Goal: Task Accomplishment & Management: Use online tool/utility

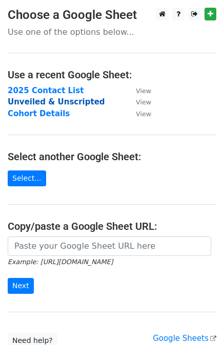
click at [53, 100] on strong "Unveiled & Unscripted" at bounding box center [56, 101] width 97 height 9
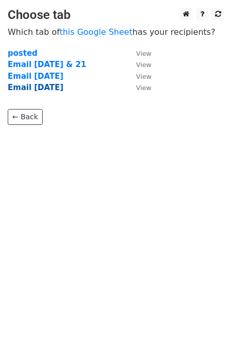
click at [55, 90] on strong "Email 2025.09.24" at bounding box center [36, 87] width 56 height 9
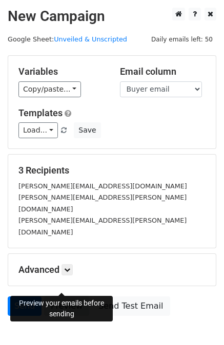
click at [63, 297] on link "Preview" at bounding box center [66, 306] width 45 height 19
